Goal: Information Seeking & Learning: Learn about a topic

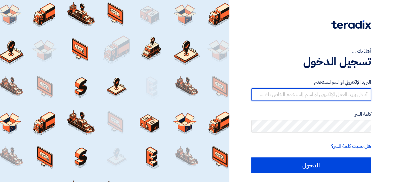
type input "[EMAIL_ADDRESS][DOMAIN_NAME]"
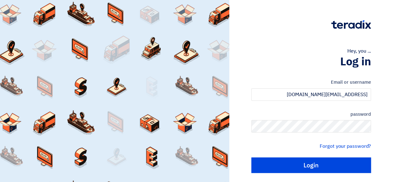
drag, startPoint x: 0, startPoint y: 0, endPoint x: 297, endPoint y: 166, distance: 340.0
click at [297, 166] on input "Login" at bounding box center [311, 165] width 120 height 16
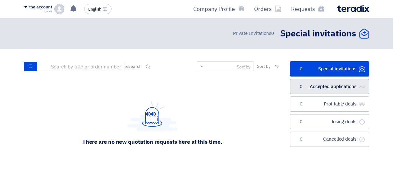
click at [315, 85] on font "Accepted applications" at bounding box center [333, 86] width 47 height 7
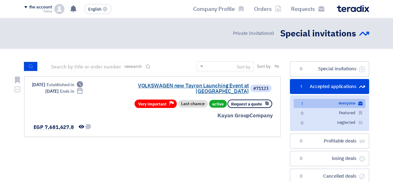
click at [175, 84] on font "VOLKSWAGEN new Tayron Launching Event at [GEOGRAPHIC_DATA]" at bounding box center [193, 88] width 111 height 13
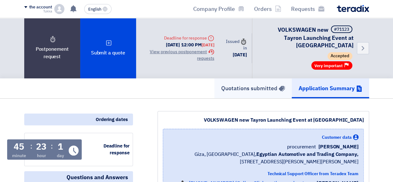
click at [249, 84] on font "Quotations submitted" at bounding box center [249, 88] width 56 height 8
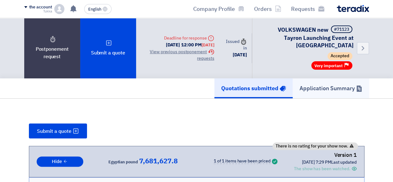
click at [329, 89] on link "Application Summary" at bounding box center [331, 88] width 76 height 20
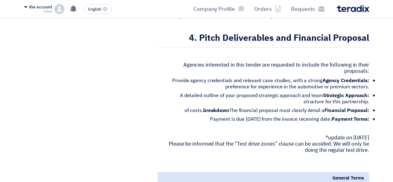
scroll to position [967, 0]
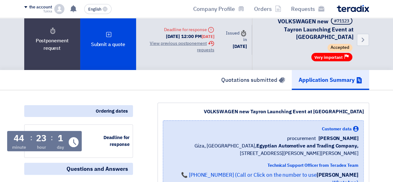
scroll to position [0, 0]
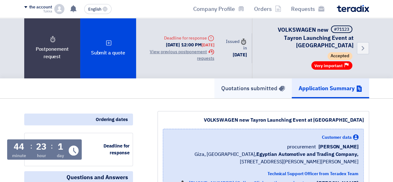
click at [232, 84] on font "Quotations submitted" at bounding box center [249, 88] width 56 height 8
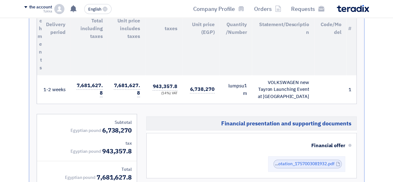
scroll to position [224, 0]
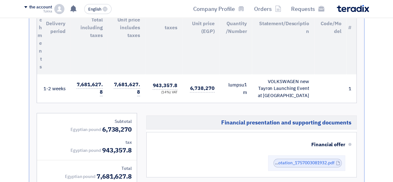
drag, startPoint x: 390, startPoint y: 67, endPoint x: 396, endPoint y: 85, distance: 18.6
click at [393, 85] on html "Requests Orders Company Profile English EN تعديل جديد خاص بطلب شراء "VOLKSWAGEN…" at bounding box center [196, 181] width 393 height 810
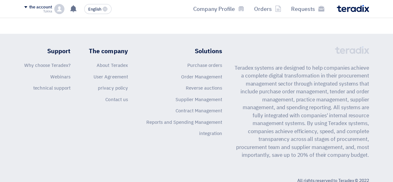
scroll to position [619, 0]
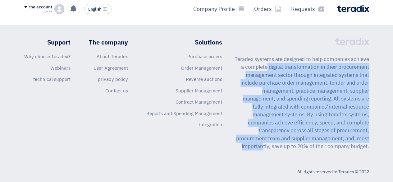
drag, startPoint x: 234, startPoint y: 50, endPoint x: 369, endPoint y: 131, distance: 157.5
click at [369, 131] on font "Teradex systems are designed to help companies achieve a complete digital trans…" at bounding box center [302, 102] width 135 height 95
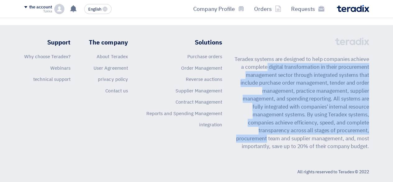
click at [369, 131] on font "Teradex systems are designed to help companies achieve a complete digital trans…" at bounding box center [302, 102] width 135 height 95
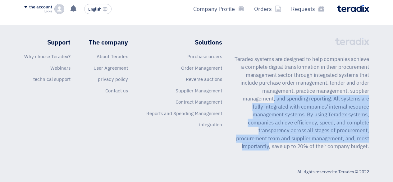
drag, startPoint x: 368, startPoint y: 138, endPoint x: 243, endPoint y: 78, distance: 138.5
click at [243, 78] on font "Teradex systems are designed to help companies achieve a complete digital trans…" at bounding box center [302, 102] width 135 height 95
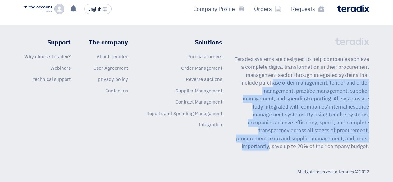
click at [243, 78] on font "Teradex systems are designed to help companies achieve a complete digital trans…" at bounding box center [302, 102] width 135 height 95
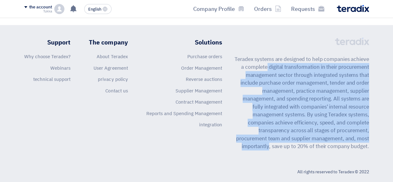
drag, startPoint x: 235, startPoint y: 47, endPoint x: 396, endPoint y: 143, distance: 187.2
click at [347, 120] on font "Teradex systems are designed to help companies achieve a complete digital trans…" at bounding box center [302, 102] width 135 height 95
drag, startPoint x: 242, startPoint y: 137, endPoint x: 241, endPoint y: 59, distance: 78.3
click at [241, 59] on font "Teradex systems are designed to help companies achieve a complete digital trans…" at bounding box center [302, 102] width 135 height 95
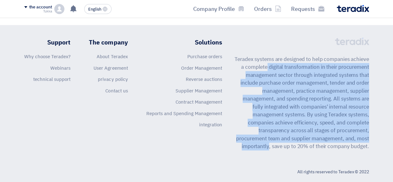
click at [241, 59] on font "Teradex systems are designed to help companies achieve a complete digital trans…" at bounding box center [302, 102] width 135 height 95
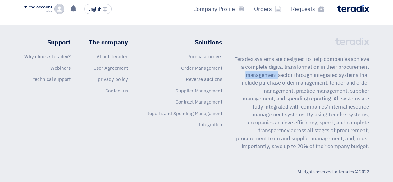
click at [241, 59] on font "Teradex systems are designed to help companies achieve a complete digital trans…" at bounding box center [302, 102] width 135 height 95
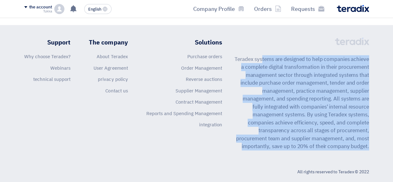
click at [241, 59] on font "Teradex systems are designed to help companies achieve a complete digital trans…" at bounding box center [302, 102] width 135 height 95
click at [251, 87] on font "Teradex systems are designed to help companies achieve a complete digital trans…" at bounding box center [302, 102] width 135 height 95
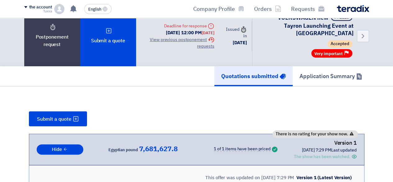
scroll to position [0, 0]
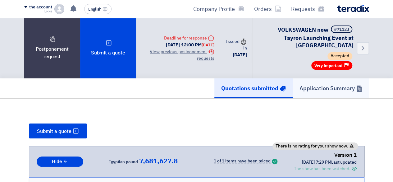
click at [336, 84] on font "Application Summary" at bounding box center [327, 88] width 55 height 8
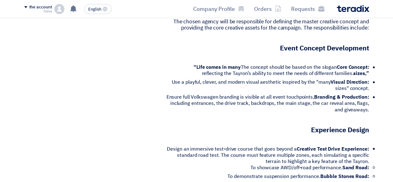
scroll to position [465, 0]
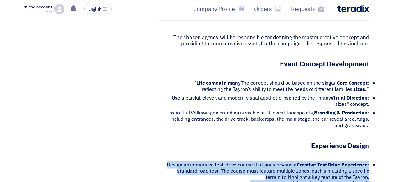
drag, startPoint x: 368, startPoint y: 134, endPoint x: 146, endPoint y: 129, distance: 221.7
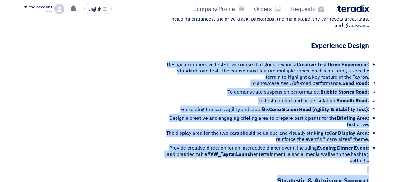
scroll to position [595, 0]
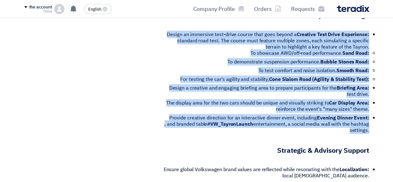
drag, startPoint x: 372, startPoint y: 131, endPoint x: 368, endPoint y: 98, distance: 33.2
click at [368, 98] on div "VOLKSWAGEN new Tayron Launching Event at [GEOGRAPHIC_DATA] Customer data [PERSO…" at bounding box center [256, 154] width 236 height 1276
click at [346, 99] on font "Car Display Area:" at bounding box center [349, 102] width 40 height 7
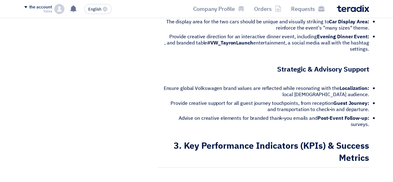
scroll to position [692, 0]
